Goal: Find specific page/section: Find specific page/section

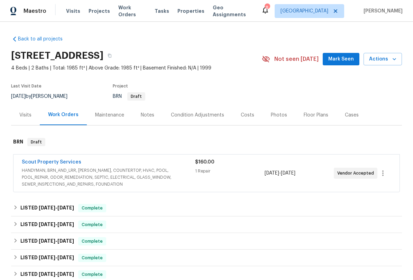
click at [99, 13] on span "Projects" at bounding box center [99, 11] width 21 height 7
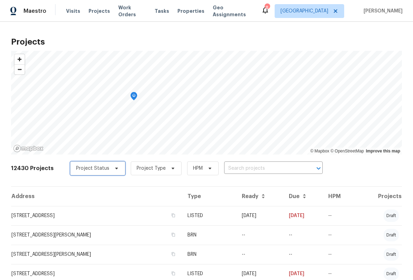
click at [115, 167] on span "Project Status" at bounding box center [97, 169] width 55 height 14
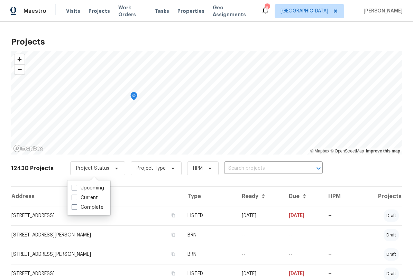
click at [76, 211] on label "Complete" at bounding box center [88, 207] width 32 height 7
click at [76, 209] on input "Complete" at bounding box center [74, 206] width 4 height 4
checkbox input "true"
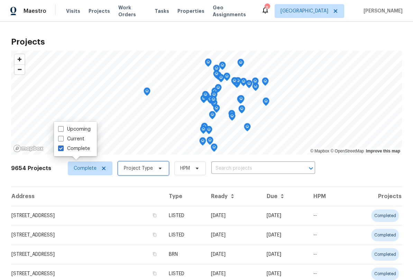
click at [153, 171] on span "Project Type" at bounding box center [143, 169] width 51 height 14
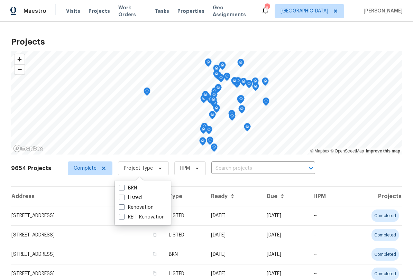
click at [138, 201] on label "Listed" at bounding box center [130, 197] width 23 height 7
click at [123, 199] on input "Listed" at bounding box center [121, 196] width 4 height 4
checkbox input "true"
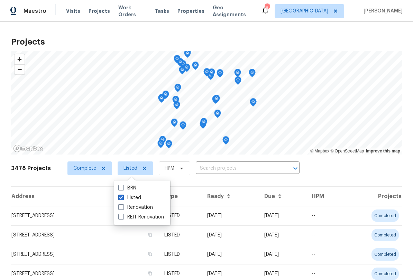
click at [186, 10] on span "Properties" at bounding box center [190, 11] width 27 height 7
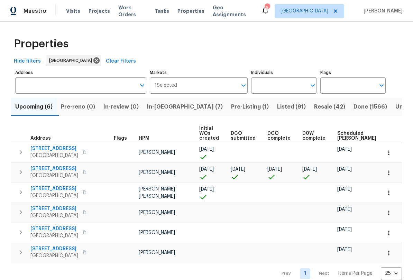
click at [277, 109] on span "Listed (91)" at bounding box center [291, 107] width 29 height 10
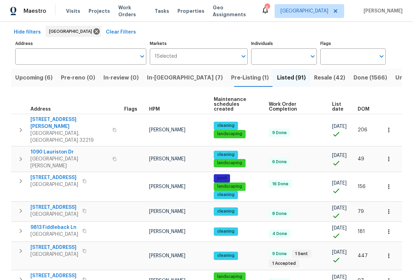
scroll to position [32, 0]
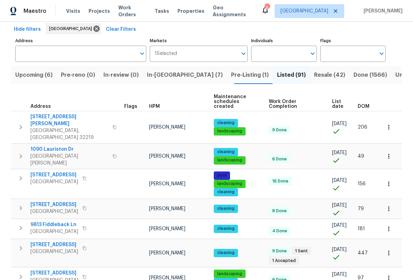
click at [85, 51] on input "Address" at bounding box center [75, 54] width 121 height 16
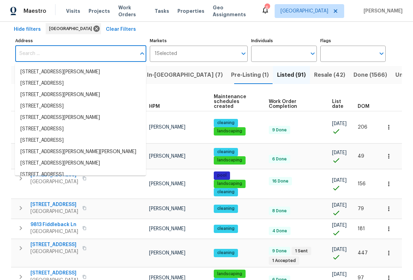
type input "2"
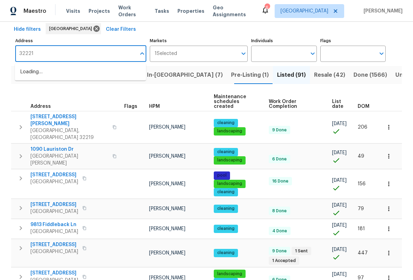
type input "32221"
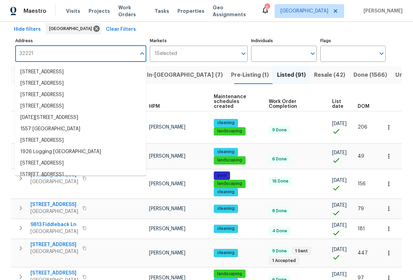
click at [215, 29] on div "Hide filters [GEOGRAPHIC_DATA] Clear Filters" at bounding box center [206, 29] width 391 height 13
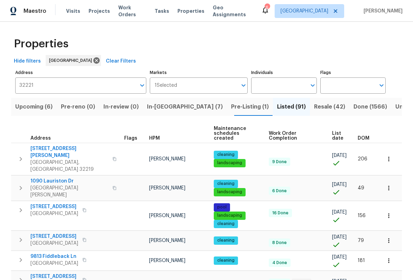
scroll to position [0, 0]
click at [294, 86] on input "Individuals" at bounding box center [278, 85] width 55 height 16
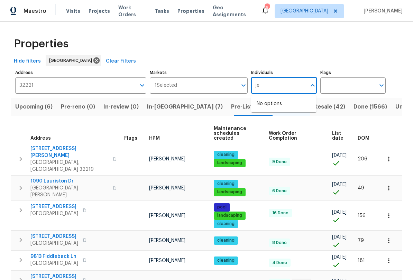
type input "j"
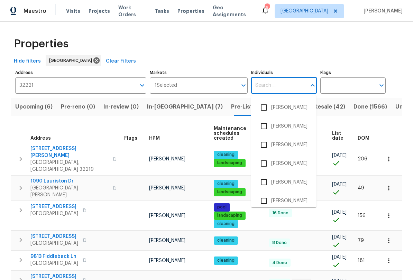
click at [225, 49] on div "Properties" at bounding box center [206, 44] width 391 height 22
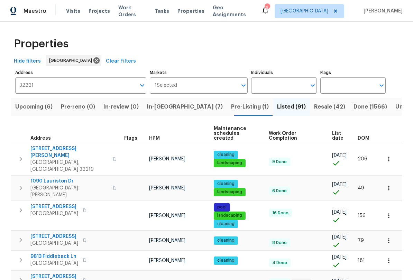
click at [149, 136] on span "HPM" at bounding box center [154, 138] width 11 height 5
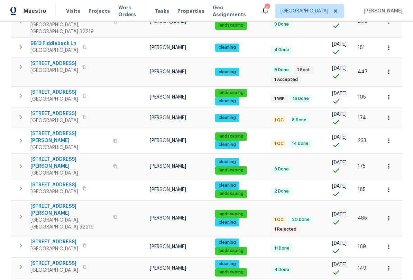
scroll to position [444, 0]
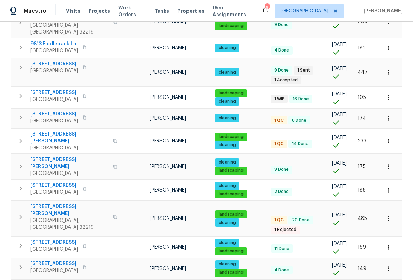
click at [395, 264] on body "Maestro Visits Projects Work Orders Tasks Properties Geo Assignments 6 [GEOGRAP…" at bounding box center [206, 140] width 413 height 280
click at [383, 264] on li "100" at bounding box center [391, 261] width 32 height 21
type input "100"
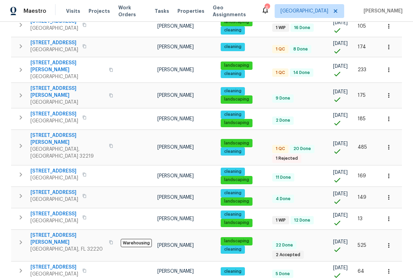
scroll to position [514, 0]
